Goal: Find specific page/section: Find specific page/section

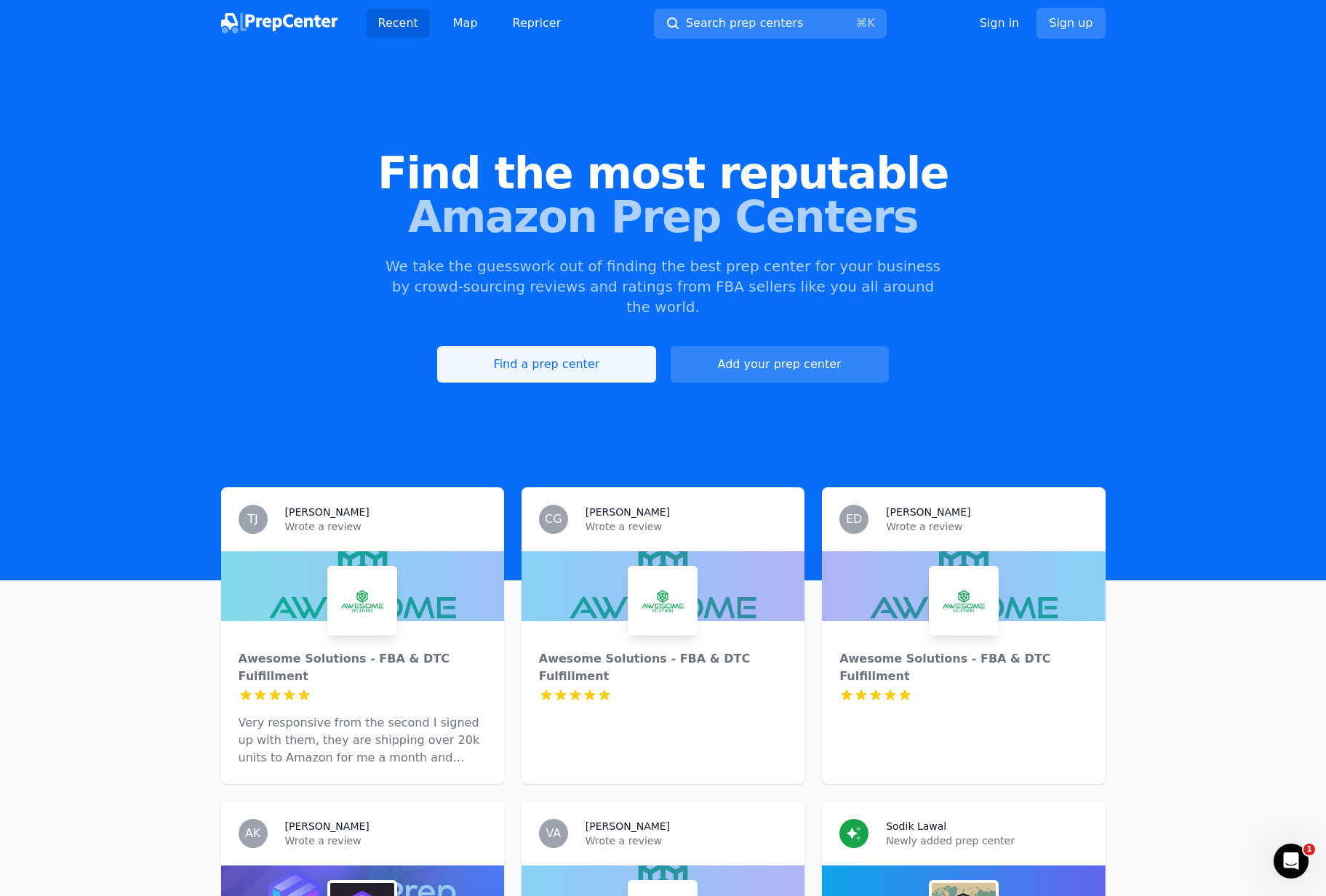
click at [591, 346] on link "Find a prep center" at bounding box center [546, 364] width 218 height 36
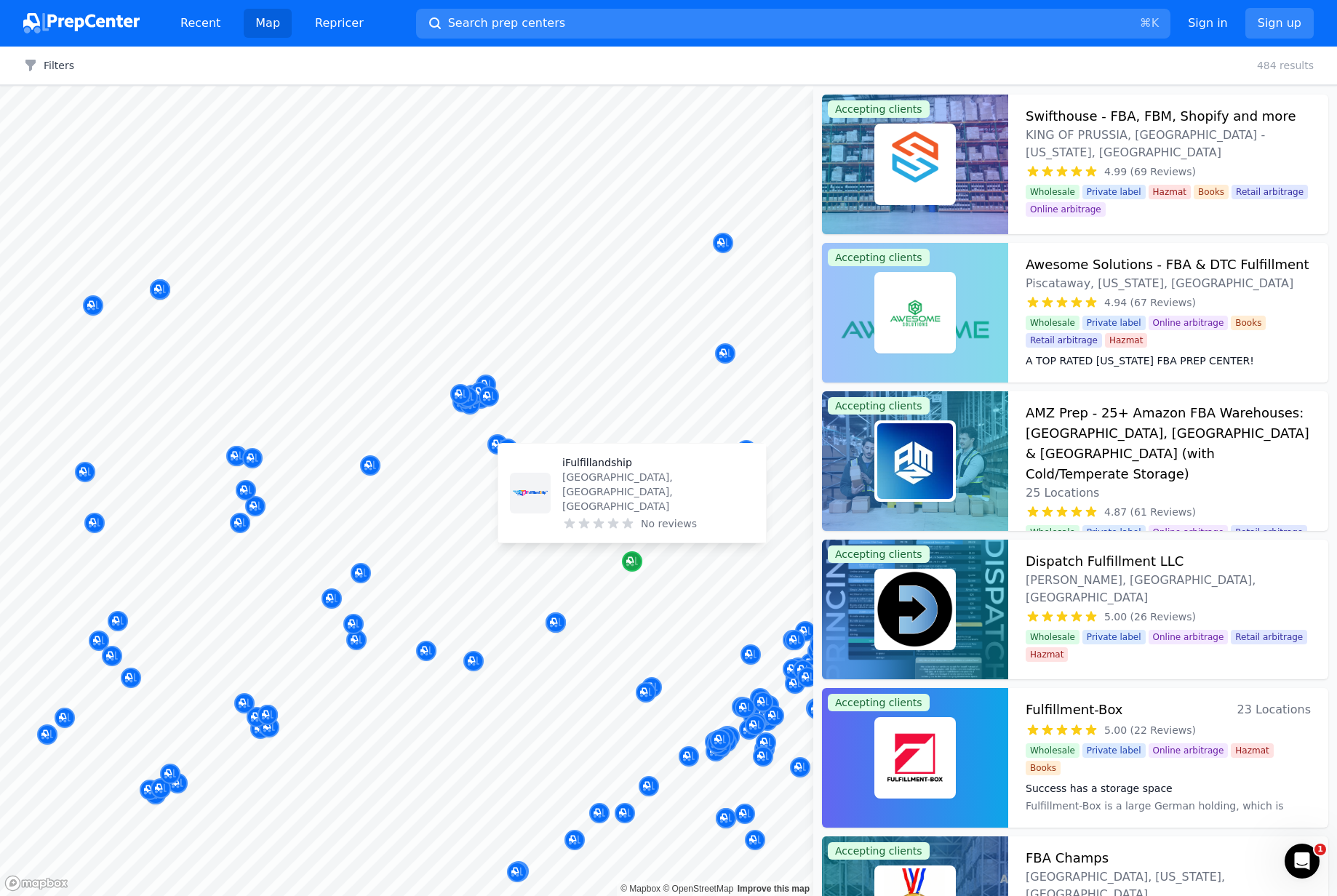
click at [628, 565] on icon "Map marker" at bounding box center [633, 562] width 12 height 9
click at [636, 509] on p "[GEOGRAPHIC_DATA], [GEOGRAPHIC_DATA], [GEOGRAPHIC_DATA]" at bounding box center [659, 492] width 192 height 44
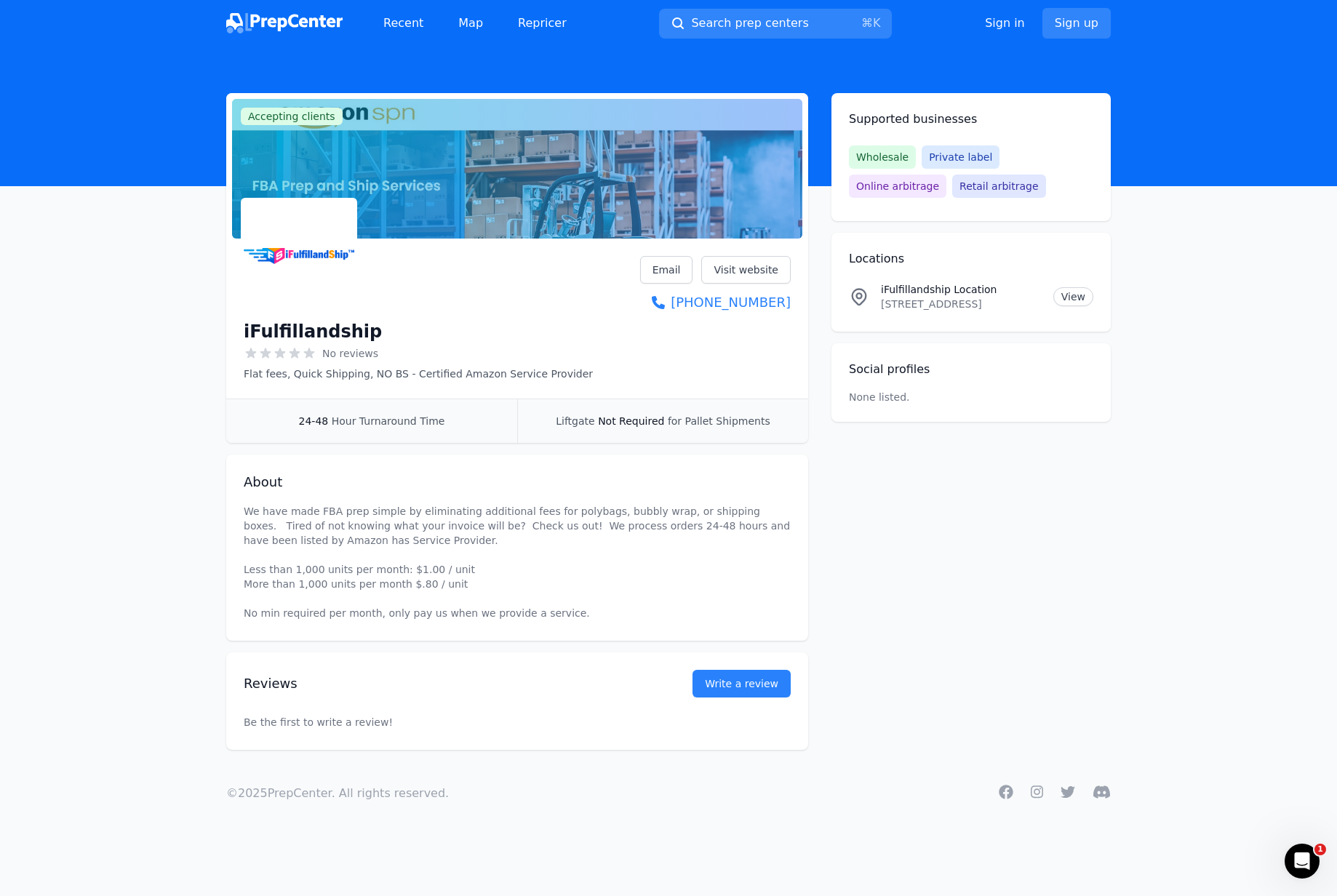
drag, startPoint x: 547, startPoint y: 585, endPoint x: 532, endPoint y: 478, distance: 108.0
click at [532, 478] on div "About We have made FBA prep simple by eliminating additional fees for polybags,…" at bounding box center [517, 547] width 582 height 186
click at [532, 478] on h2 "About" at bounding box center [516, 483] width 547 height 20
drag, startPoint x: 532, startPoint y: 472, endPoint x: 586, endPoint y: 616, distance: 153.8
click at [586, 616] on div "About We have made FBA prep simple by eliminating additional fees for polybags,…" at bounding box center [517, 547] width 582 height 186
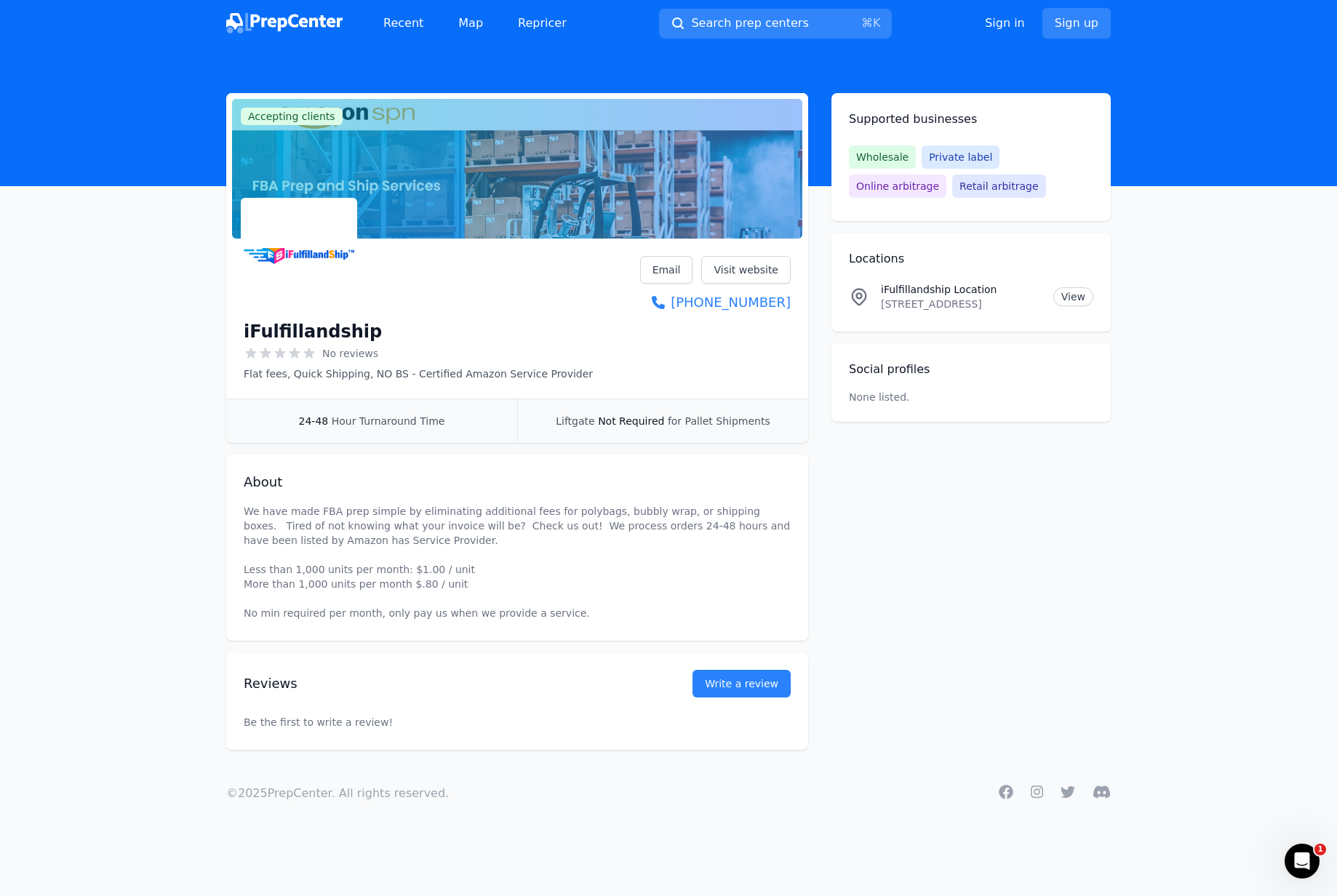
click at [586, 616] on p "We have made FBA prep simple by eliminating additional fees for polybags, bubbl…" at bounding box center [516, 563] width 547 height 116
drag, startPoint x: 585, startPoint y: 608, endPoint x: 398, endPoint y: 482, distance: 225.5
click at [398, 482] on div "About We have made FBA prep simple by eliminating additional fees for polybags,…" at bounding box center [517, 547] width 582 height 186
click at [398, 482] on h2 "About" at bounding box center [516, 483] width 547 height 20
click at [727, 261] on link "Visit website" at bounding box center [746, 269] width 89 height 28
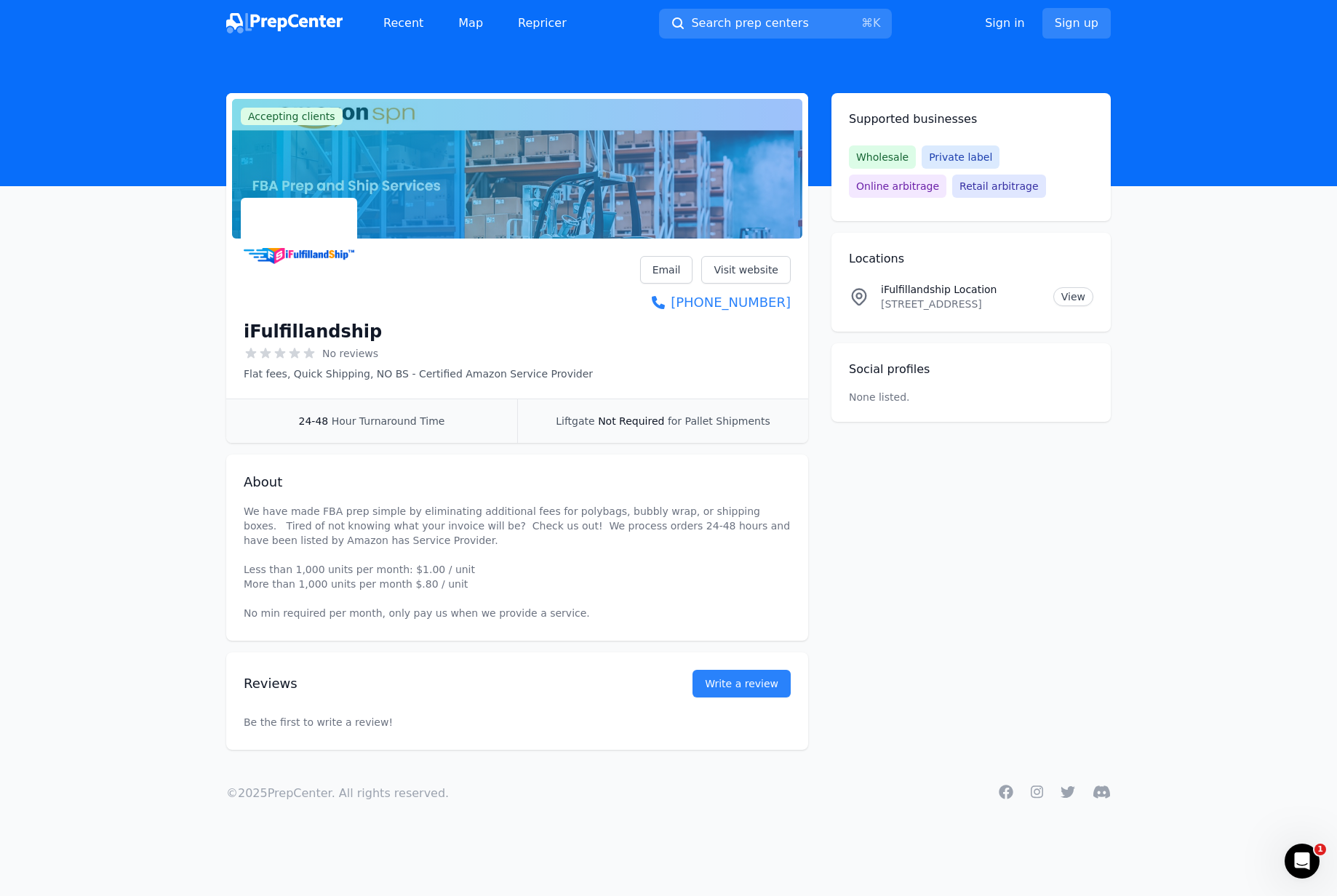
click at [520, 522] on p "We have made FBA prep simple by eliminating additional fees for polybags, bubbl…" at bounding box center [516, 563] width 547 height 116
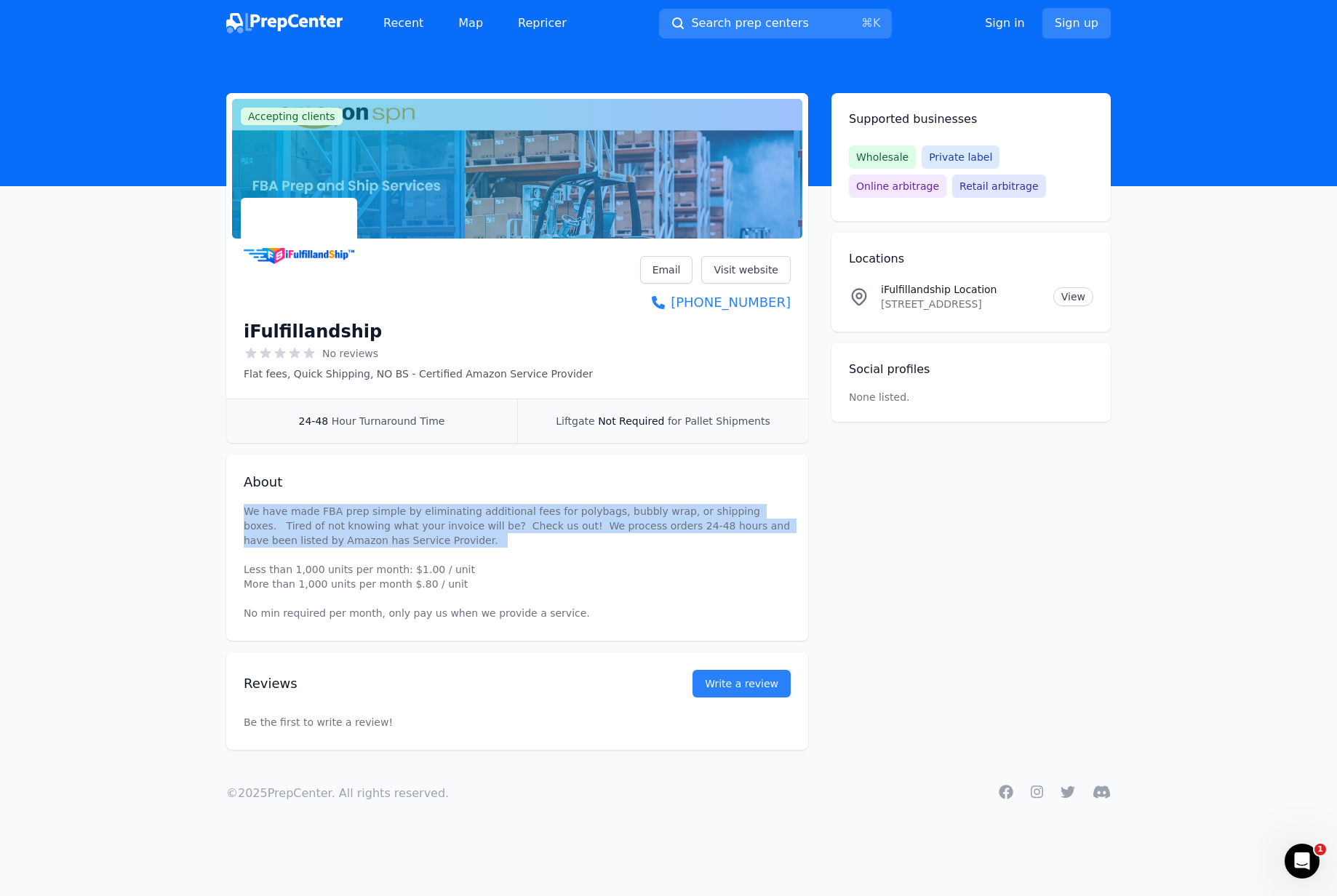
click at [520, 522] on p "We have made FBA prep simple by eliminating additional fees for polybags, bubbl…" at bounding box center [516, 563] width 547 height 116
click at [1085, 297] on link "View" at bounding box center [1074, 296] width 40 height 19
